Goal: Task Accomplishment & Management: Use online tool/utility

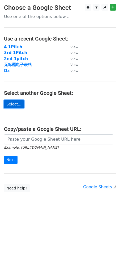
click at [13, 104] on link "Select..." at bounding box center [14, 104] width 20 height 8
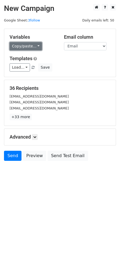
click at [34, 47] on link "Copy/paste..." at bounding box center [26, 46] width 32 height 8
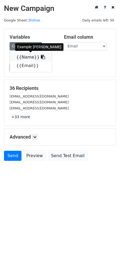
click at [41, 57] on icon at bounding box center [43, 57] width 4 height 4
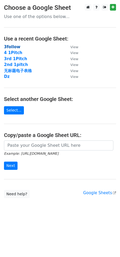
click at [13, 46] on strong "3follow" at bounding box center [12, 46] width 16 height 5
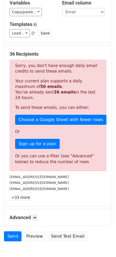
scroll to position [62, 0]
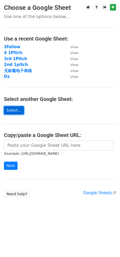
click at [17, 108] on link "Select..." at bounding box center [14, 110] width 20 height 8
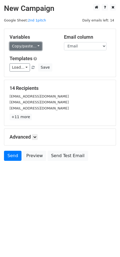
click at [36, 45] on link "Copy/paste..." at bounding box center [26, 46] width 32 height 8
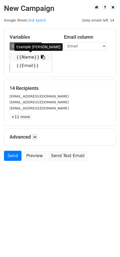
click at [41, 56] on icon at bounding box center [43, 57] width 4 height 4
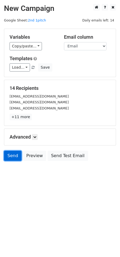
click at [14, 155] on link "Send" at bounding box center [12, 156] width 17 height 10
